Goal: Task Accomplishment & Management: Manage account settings

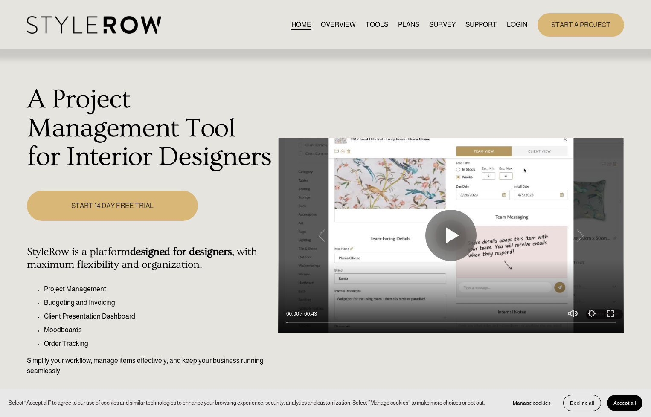
click at [507, 26] on link "LOGIN" at bounding box center [517, 25] width 20 height 12
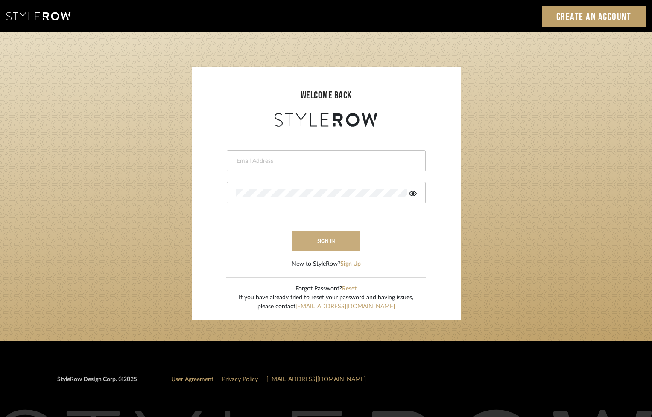
type input "[PERSON_NAME][EMAIL_ADDRESS][DOMAIN_NAME]"
click at [314, 239] on button "sign in" at bounding box center [326, 241] width 68 height 20
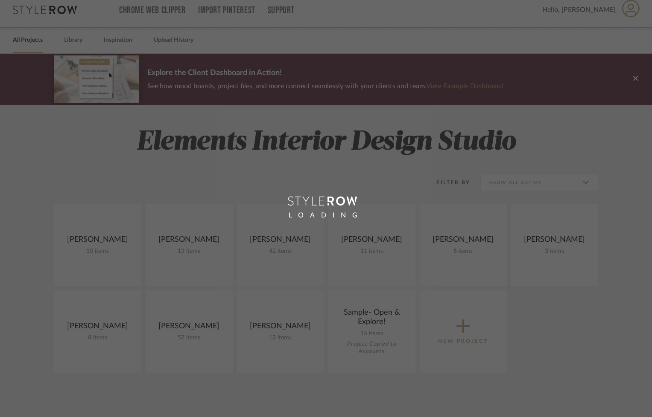
scroll to position [8, 0]
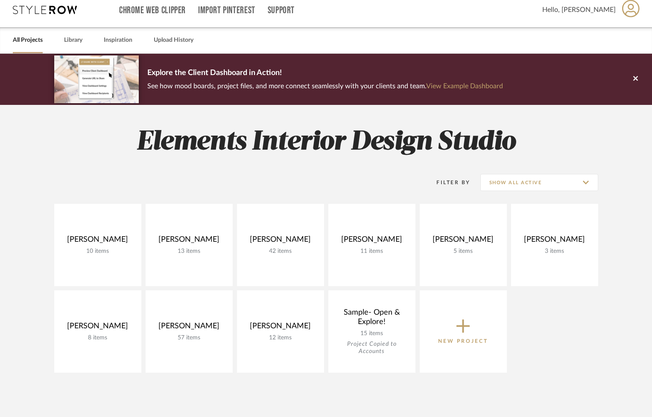
click at [634, 80] on icon at bounding box center [635, 78] width 5 height 5
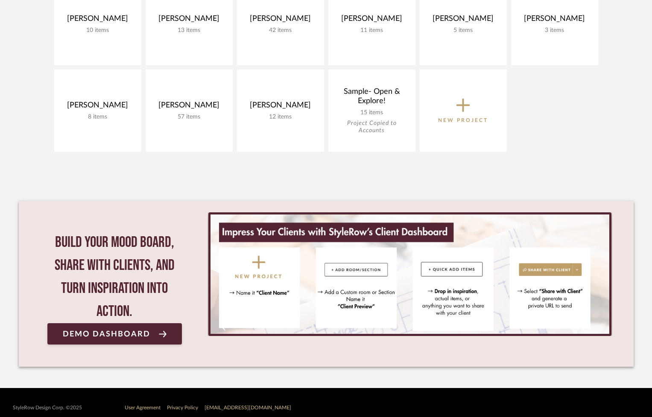
scroll to position [188, 0]
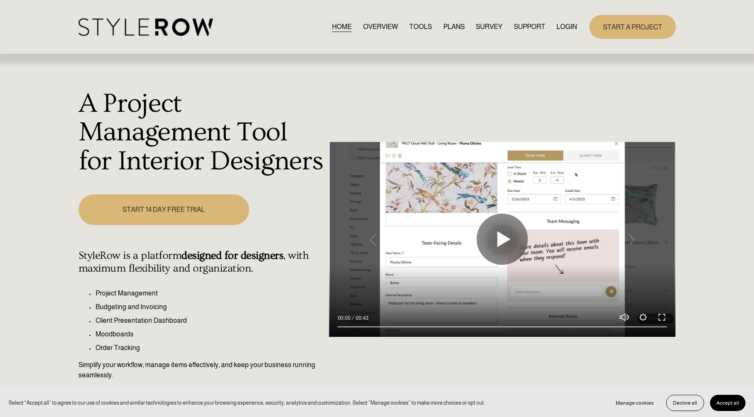
click at [568, 28] on link "LOGIN" at bounding box center [566, 27] width 20 height 12
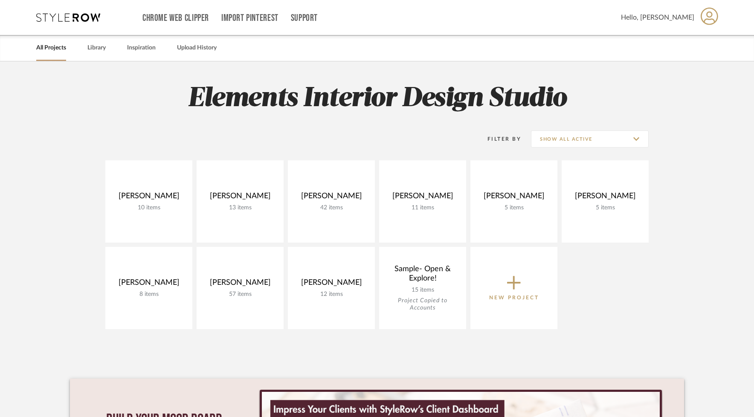
click at [676, 14] on span "Hello, [PERSON_NAME]" at bounding box center [657, 17] width 73 height 10
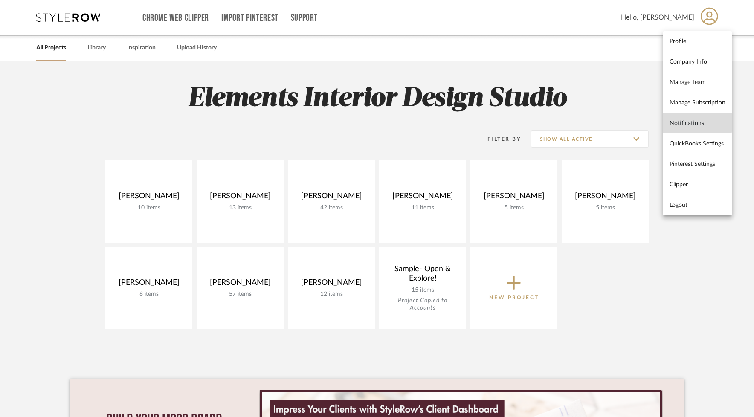
click at [684, 122] on span "Notifications" at bounding box center [698, 122] width 56 height 7
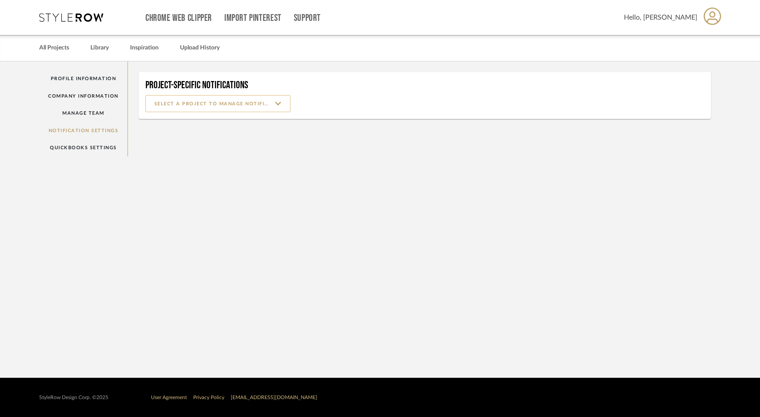
click at [258, 100] on input at bounding box center [218, 103] width 145 height 17
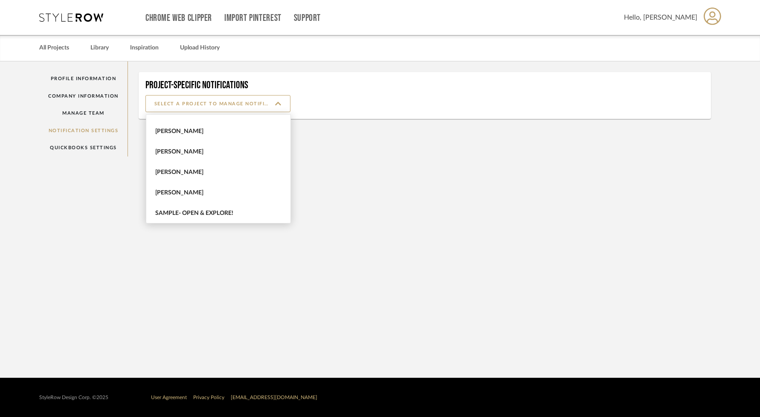
scroll to position [96, 0]
click at [92, 81] on link "Profile Information" at bounding box center [83, 78] width 88 height 17
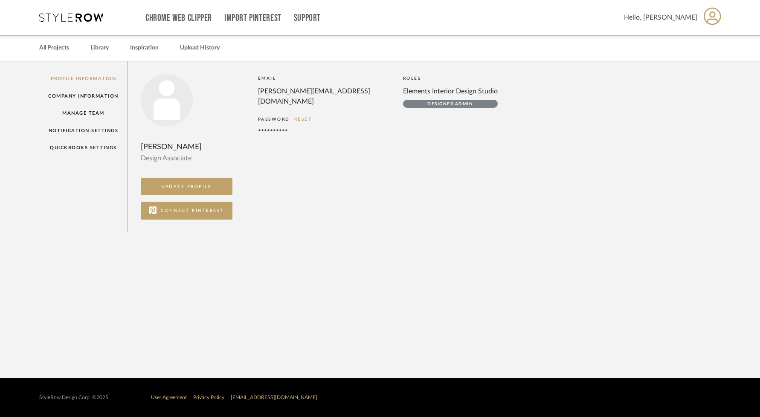
click at [708, 18] on icon at bounding box center [712, 16] width 17 height 18
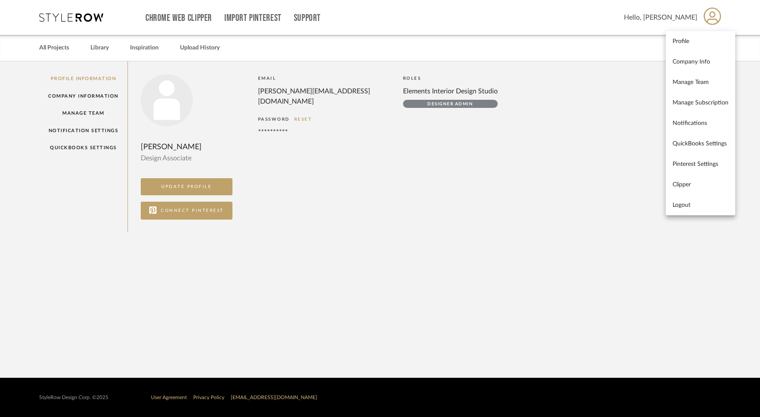
click at [422, 192] on div at bounding box center [380, 208] width 760 height 417
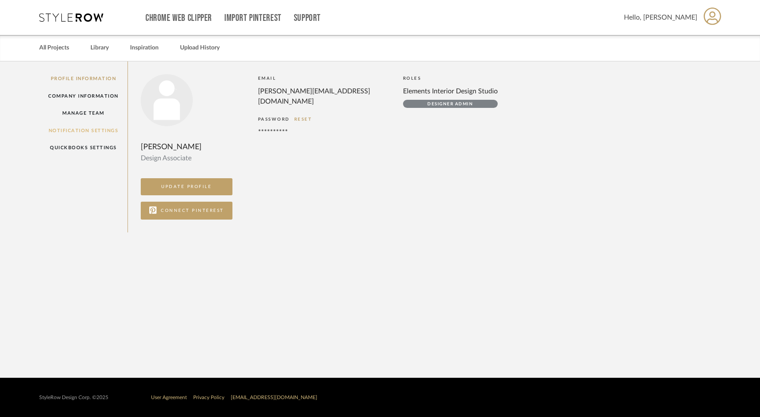
click at [90, 131] on link "Notification Settings" at bounding box center [83, 130] width 88 height 17
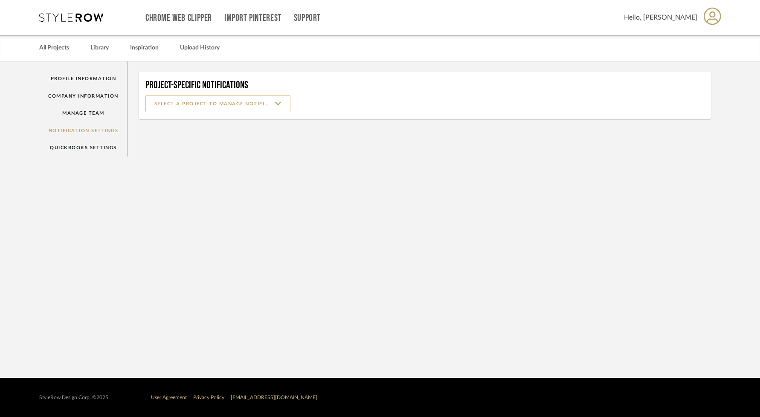
click at [174, 103] on input at bounding box center [218, 103] width 145 height 17
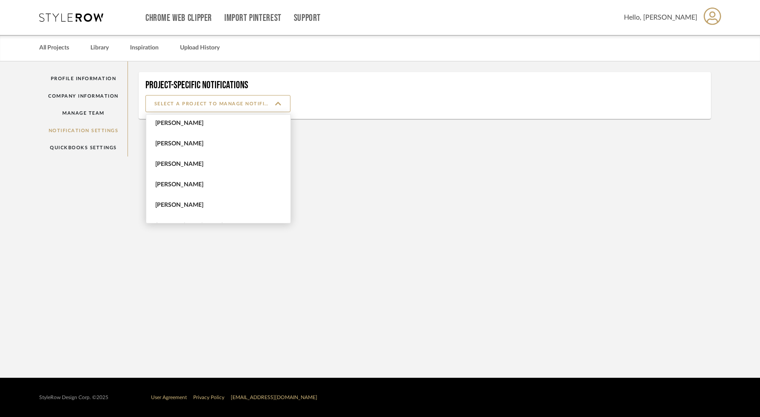
scroll to position [88, 0]
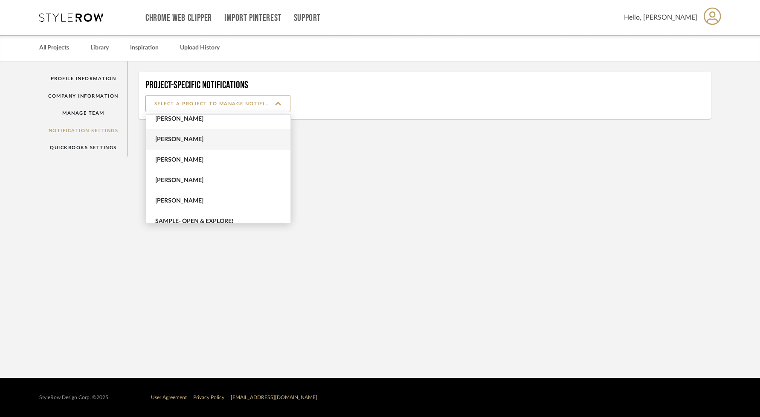
click at [171, 143] on span "Kane" at bounding box center [219, 139] width 128 height 7
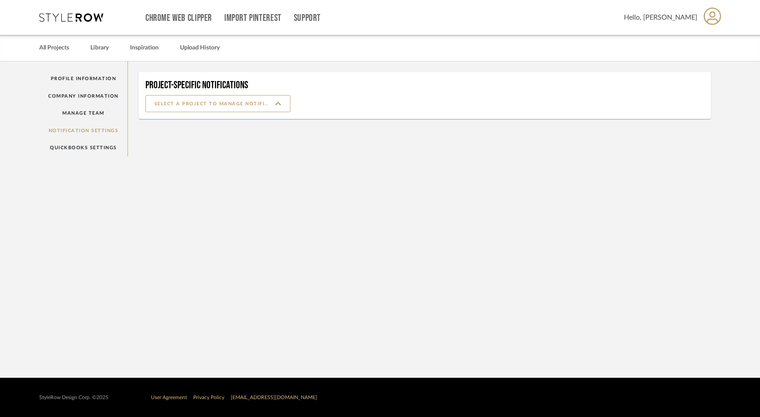
type input "Kane"
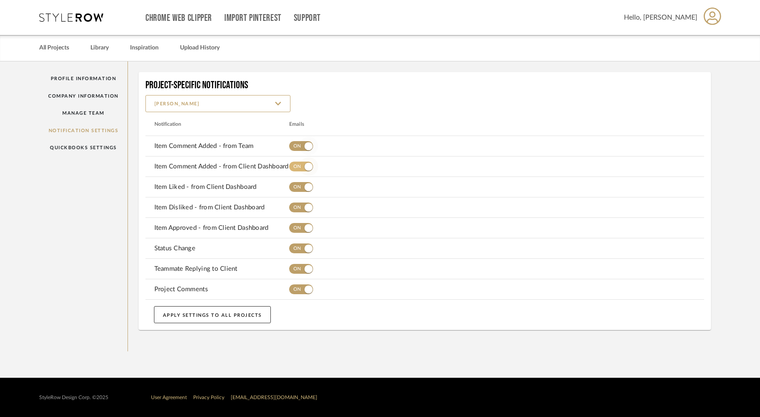
drag, startPoint x: 309, startPoint y: 150, endPoint x: 309, endPoint y: 160, distance: 9.8
click at [309, 150] on span "button" at bounding box center [308, 146] width 9 height 9
click at [309, 162] on span "button" at bounding box center [309, 166] width 19 height 19
click at [306, 184] on span "button" at bounding box center [309, 187] width 8 height 8
click at [303, 205] on span "button" at bounding box center [309, 207] width 19 height 19
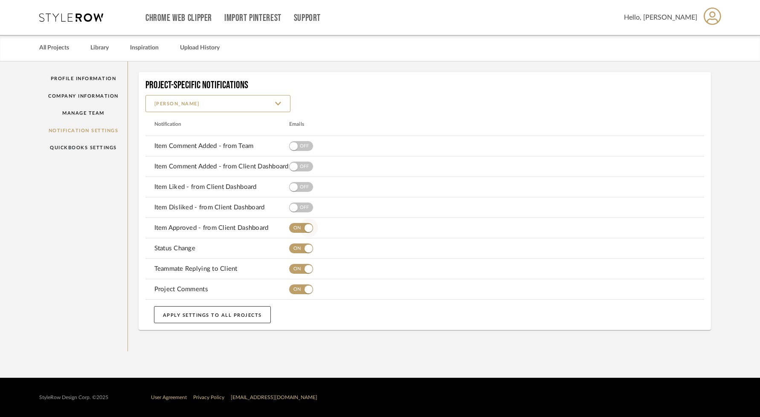
click at [302, 226] on span "button" at bounding box center [309, 228] width 19 height 19
drag, startPoint x: 301, startPoint y: 246, endPoint x: 302, endPoint y: 250, distance: 4.4
click at [301, 246] on span "button" at bounding box center [309, 248] width 19 height 19
drag, startPoint x: 303, startPoint y: 268, endPoint x: 307, endPoint y: 286, distance: 17.9
click at [303, 268] on span "button" at bounding box center [309, 269] width 19 height 19
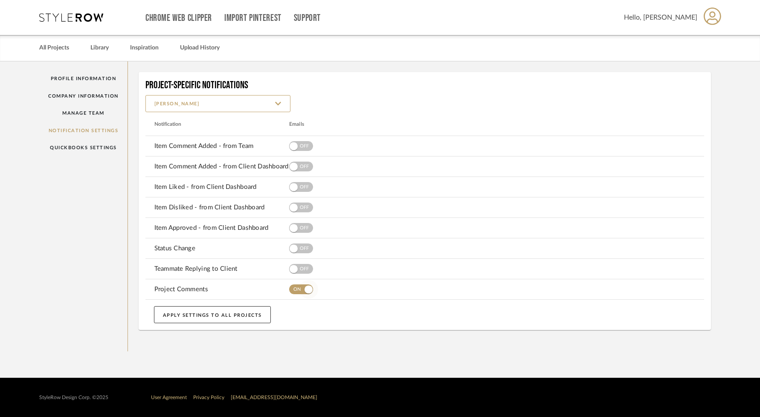
drag, startPoint x: 308, startPoint y: 295, endPoint x: 301, endPoint y: 293, distance: 7.6
click at [308, 295] on span "button" at bounding box center [309, 289] width 19 height 19
click at [228, 316] on button "APPLY SETTINGS TO ALL PROJECTS" at bounding box center [212, 314] width 117 height 17
